Goal: Information Seeking & Learning: Compare options

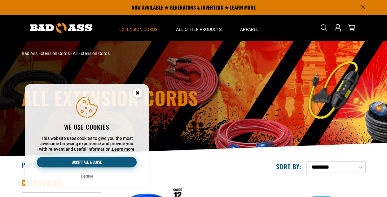
drag, startPoint x: 82, startPoint y: 160, endPoint x: 115, endPoint y: 158, distance: 32.5
click at [83, 160] on button "Accept all & close" at bounding box center [87, 162] width 100 height 11
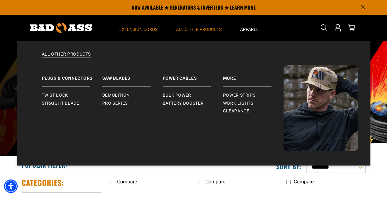
click at [218, 26] on summary "All Other Products" at bounding box center [199, 28] width 64 height 26
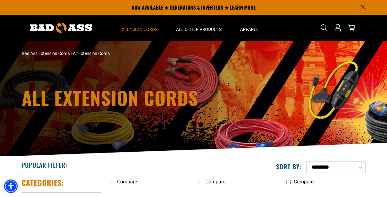
click at [110, 56] on span "All Extension Cords" at bounding box center [91, 53] width 37 height 5
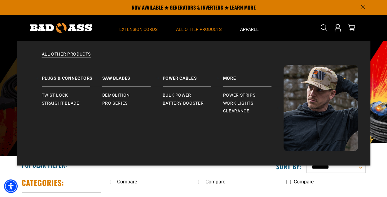
click at [215, 38] on summary "All Other Products" at bounding box center [199, 28] width 64 height 26
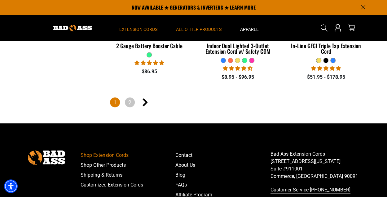
scroll to position [1498, 0]
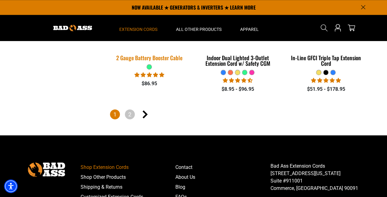
click at [167, 61] on div "2 Gauge Battery Booster Cable" at bounding box center [149, 58] width 79 height 6
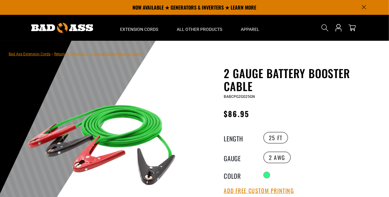
scroll to position [31, 0]
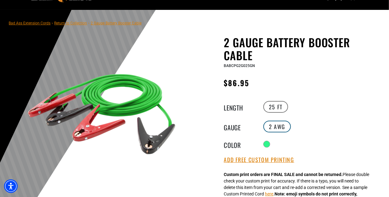
click at [283, 133] on label "2 AWG" at bounding box center [277, 127] width 28 height 12
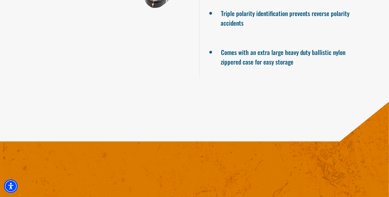
scroll to position [712, 0]
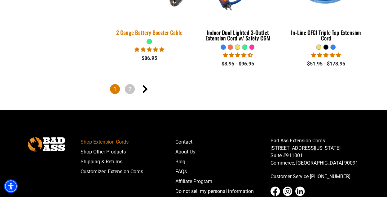
scroll to position [1560, 0]
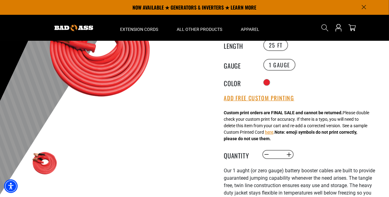
scroll to position [93, 0]
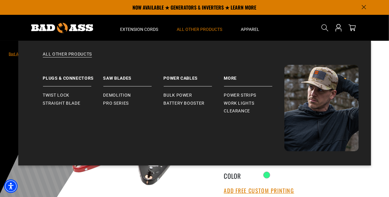
click at [214, 32] on span "All Other Products" at bounding box center [200, 30] width 46 height 6
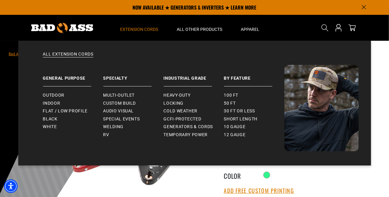
click at [141, 40] on summary "Extension Cords" at bounding box center [139, 28] width 57 height 26
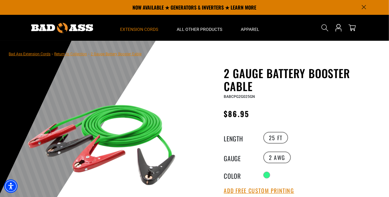
click at [141, 38] on summary "Extension Cords" at bounding box center [139, 28] width 57 height 26
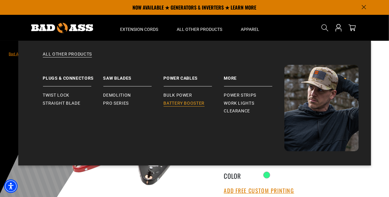
click at [186, 106] on span "Battery Booster" at bounding box center [184, 104] width 41 height 6
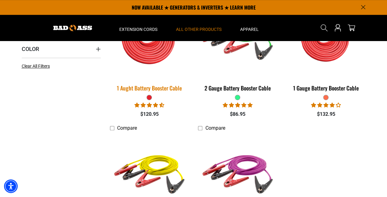
scroll to position [124, 0]
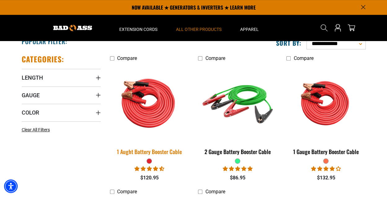
click at [160, 124] on img at bounding box center [149, 102] width 87 height 79
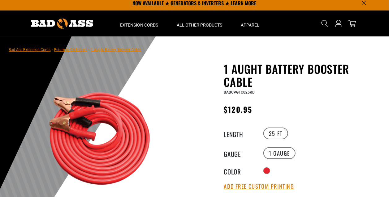
scroll to position [93, 0]
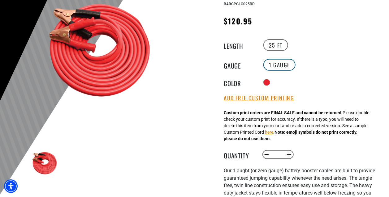
click at [282, 71] on label "1 Gauge" at bounding box center [279, 65] width 32 height 12
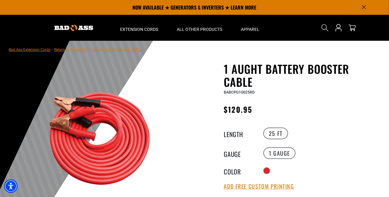
scroll to position [0, 0]
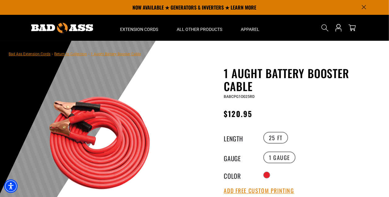
click at [87, 56] on link "Return to Collection" at bounding box center [70, 54] width 33 height 4
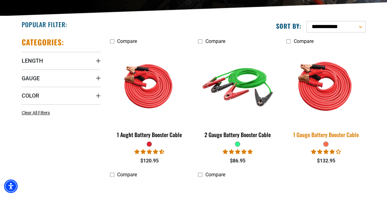
scroll to position [155, 0]
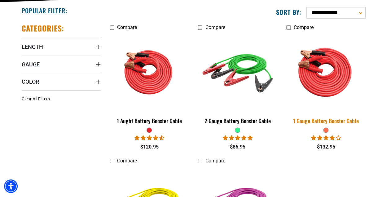
click at [333, 112] on img at bounding box center [325, 72] width 87 height 79
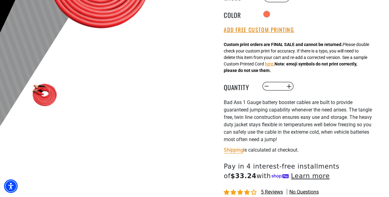
scroll to position [217, 0]
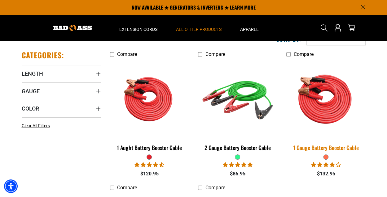
scroll to position [124, 0]
